Goal: Browse casually

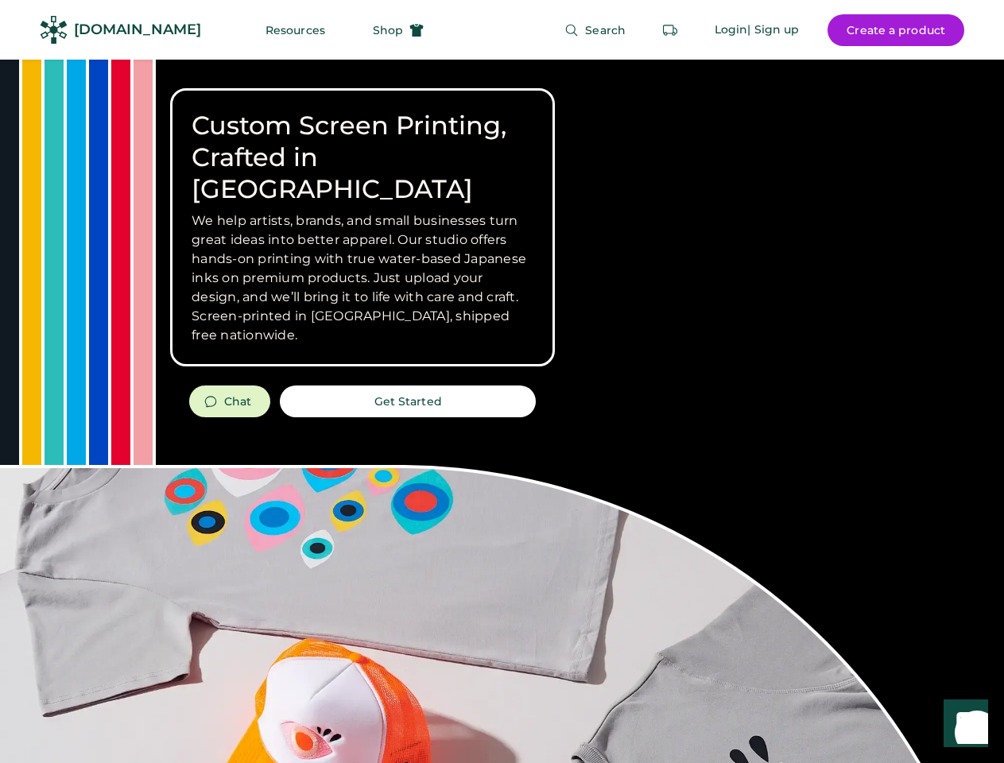
click at [502, 382] on div "Custom Screen Printing, Crafted in [GEOGRAPHIC_DATA] We help artists, brands, a…" at bounding box center [502, 565] width 1004 height 1010
click at [502, 411] on div "Custom Screen Printing, Crafted in [GEOGRAPHIC_DATA] We help artists, brands, a…" at bounding box center [502, 565] width 1004 height 1010
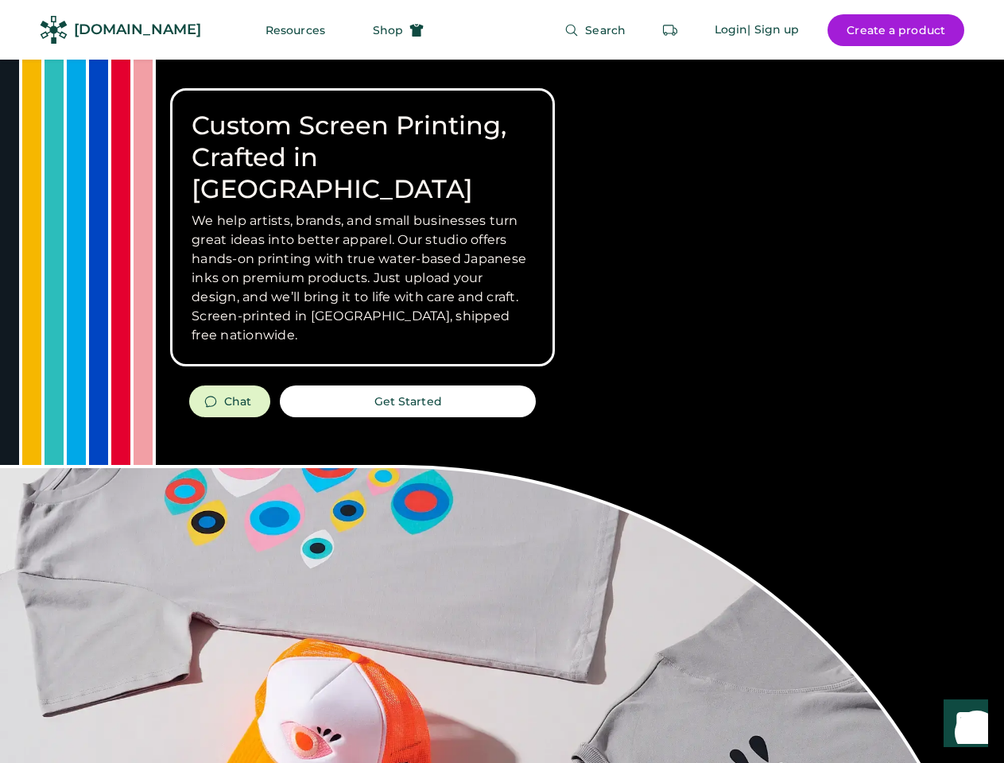
click at [502, 411] on div "Custom Screen Printing, Crafted in [GEOGRAPHIC_DATA] We help artists, brands, a…" at bounding box center [502, 565] width 1004 height 1010
click at [363, 227] on h3 "We help artists, brands, and small businesses turn great ideas into better appa…" at bounding box center [363, 278] width 342 height 134
click at [363, 211] on h3 "We help artists, brands, and small businesses turn great ideas into better appa…" at bounding box center [363, 278] width 342 height 134
click at [363, 142] on h1 "Custom Screen Printing, Crafted in [GEOGRAPHIC_DATA]" at bounding box center [363, 157] width 342 height 95
